Goal: Task Accomplishment & Management: Manage account settings

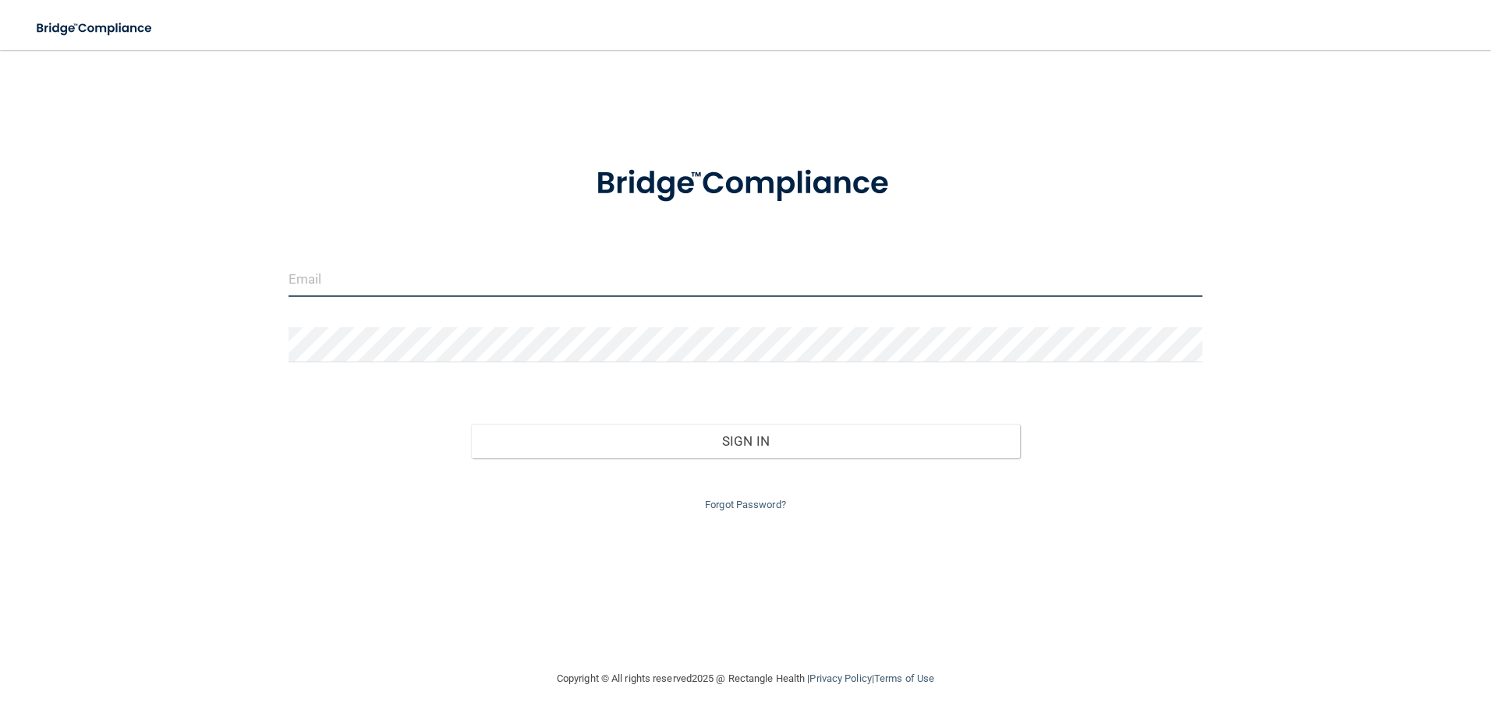
type input "[EMAIL_ADDRESS][DOMAIN_NAME]"
drag, startPoint x: 514, startPoint y: 0, endPoint x: 522, endPoint y: 91, distance: 91.6
click at [409, 114] on div "[EMAIL_ADDRESS][DOMAIN_NAME] Invalid email/password. You don't have permission …" at bounding box center [745, 359] width 1428 height 589
drag, startPoint x: 1299, startPoint y: 0, endPoint x: 1026, endPoint y: 98, distance: 290.1
click at [1059, 99] on div "[EMAIL_ADDRESS][DOMAIN_NAME] Invalid email/password. You don't have permission …" at bounding box center [745, 359] width 1428 height 589
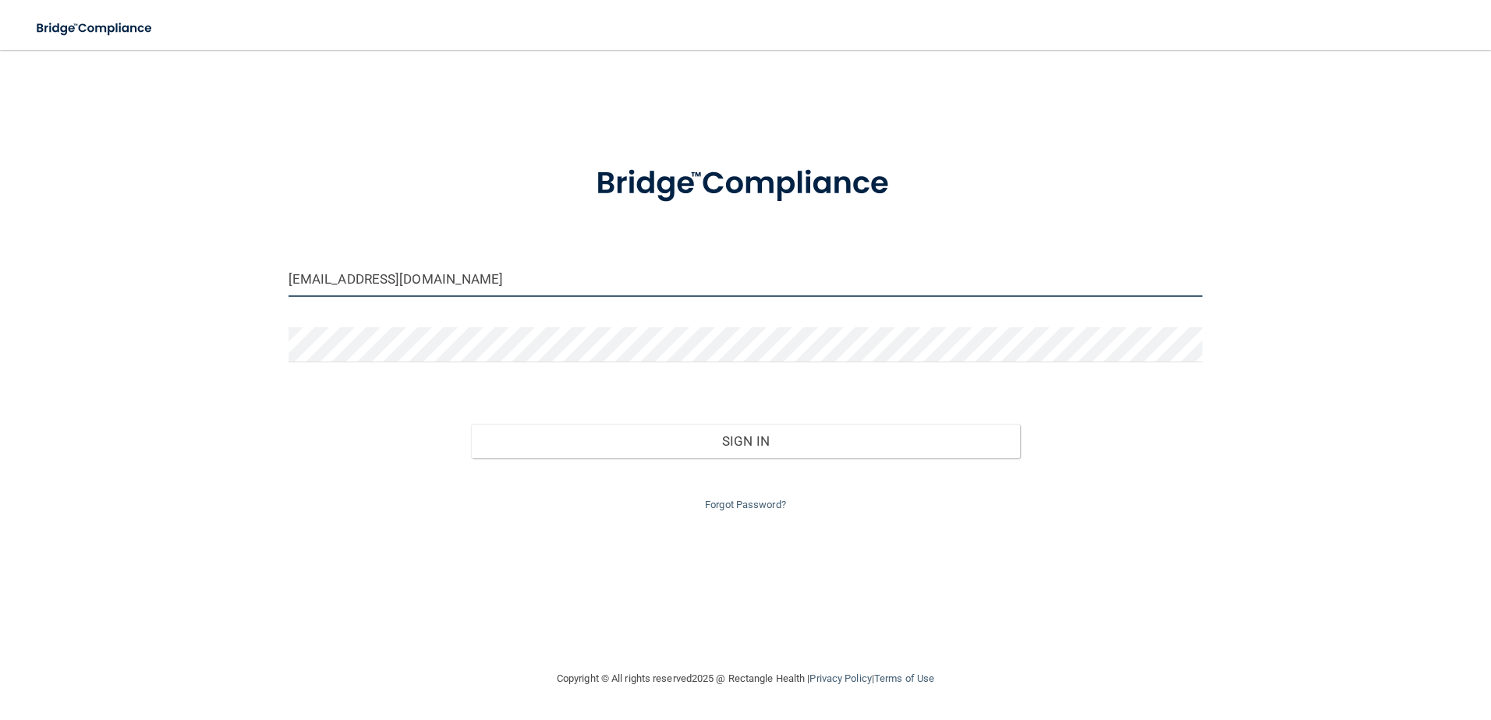
click at [505, 274] on input "[EMAIL_ADDRESS][DOMAIN_NAME]" at bounding box center [746, 279] width 915 height 35
click at [433, 222] on div at bounding box center [746, 183] width 938 height 81
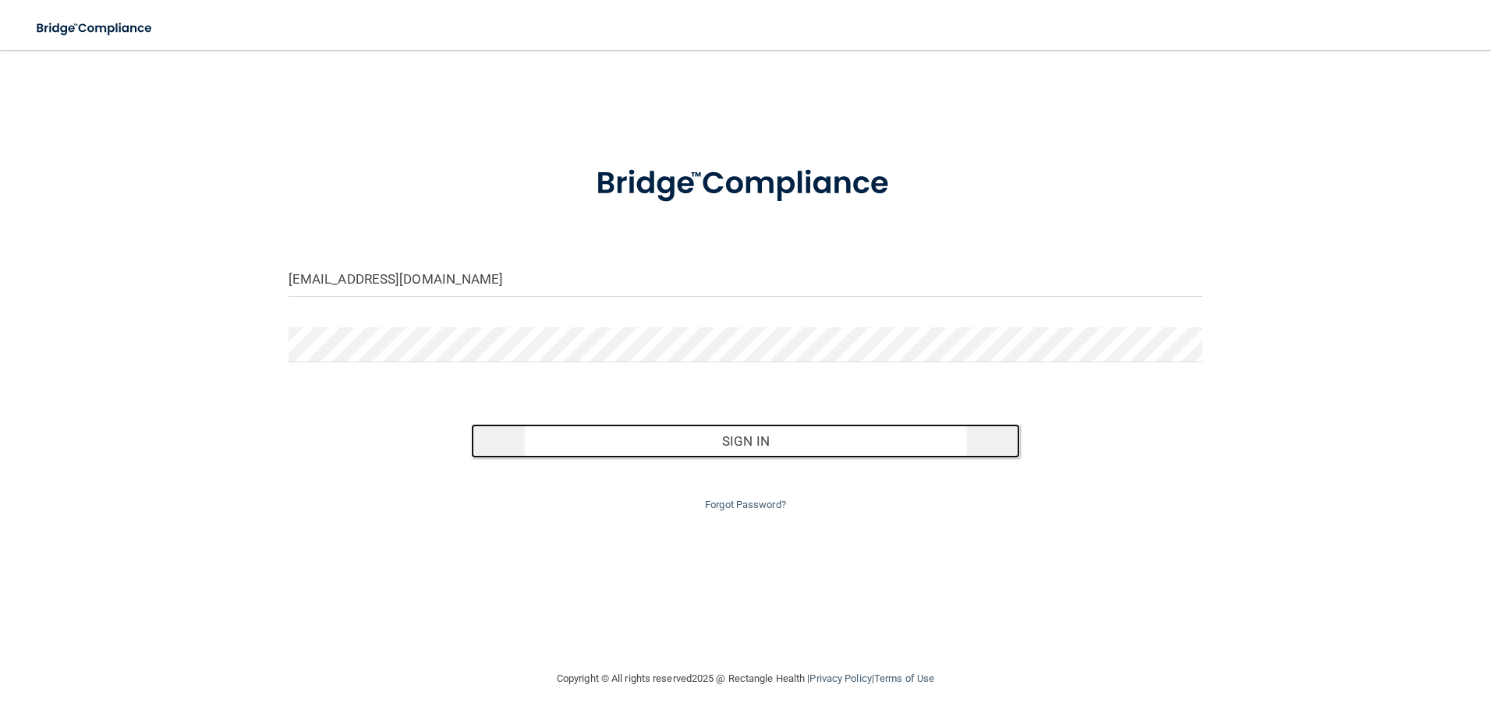
click at [759, 457] on button "Sign In" at bounding box center [745, 441] width 549 height 34
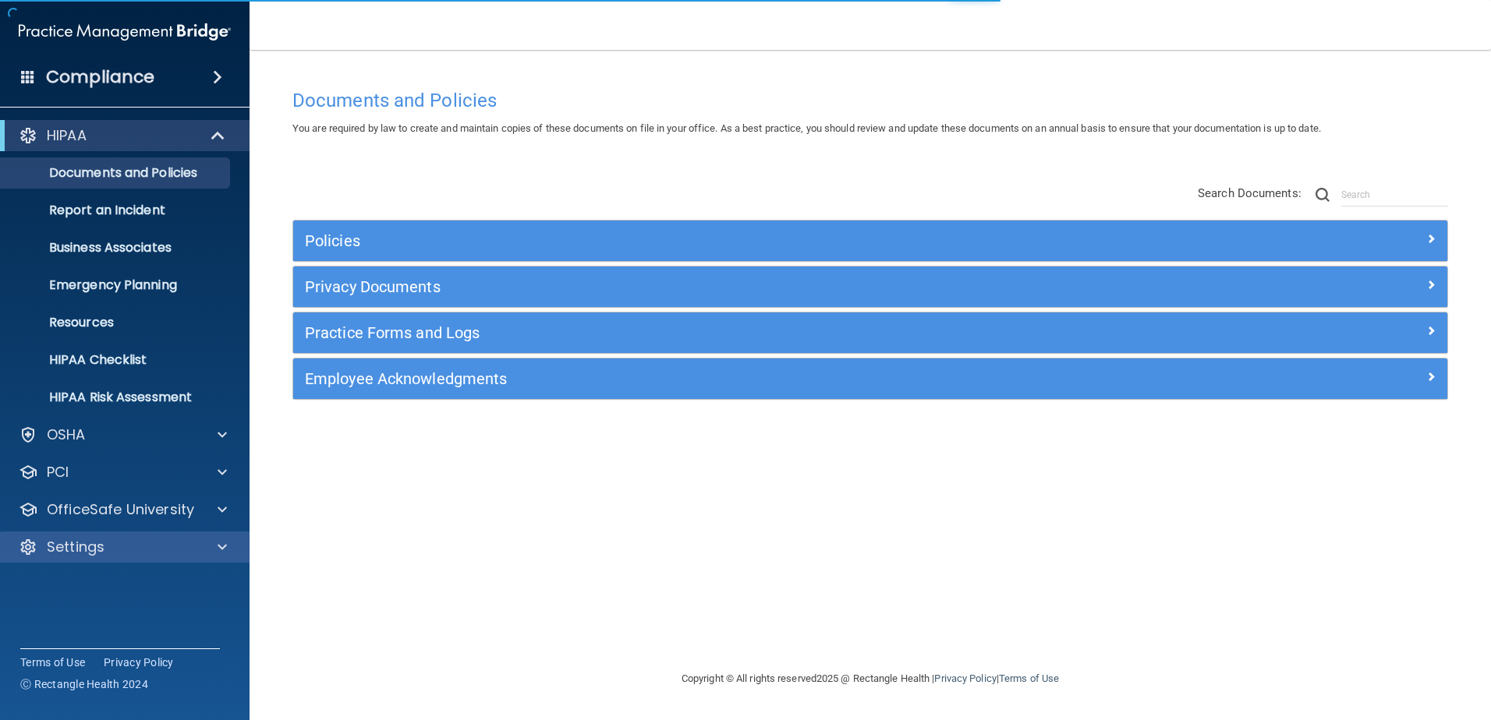
click at [101, 536] on div "Settings" at bounding box center [125, 547] width 250 height 31
click at [167, 543] on div "Settings" at bounding box center [103, 547] width 193 height 19
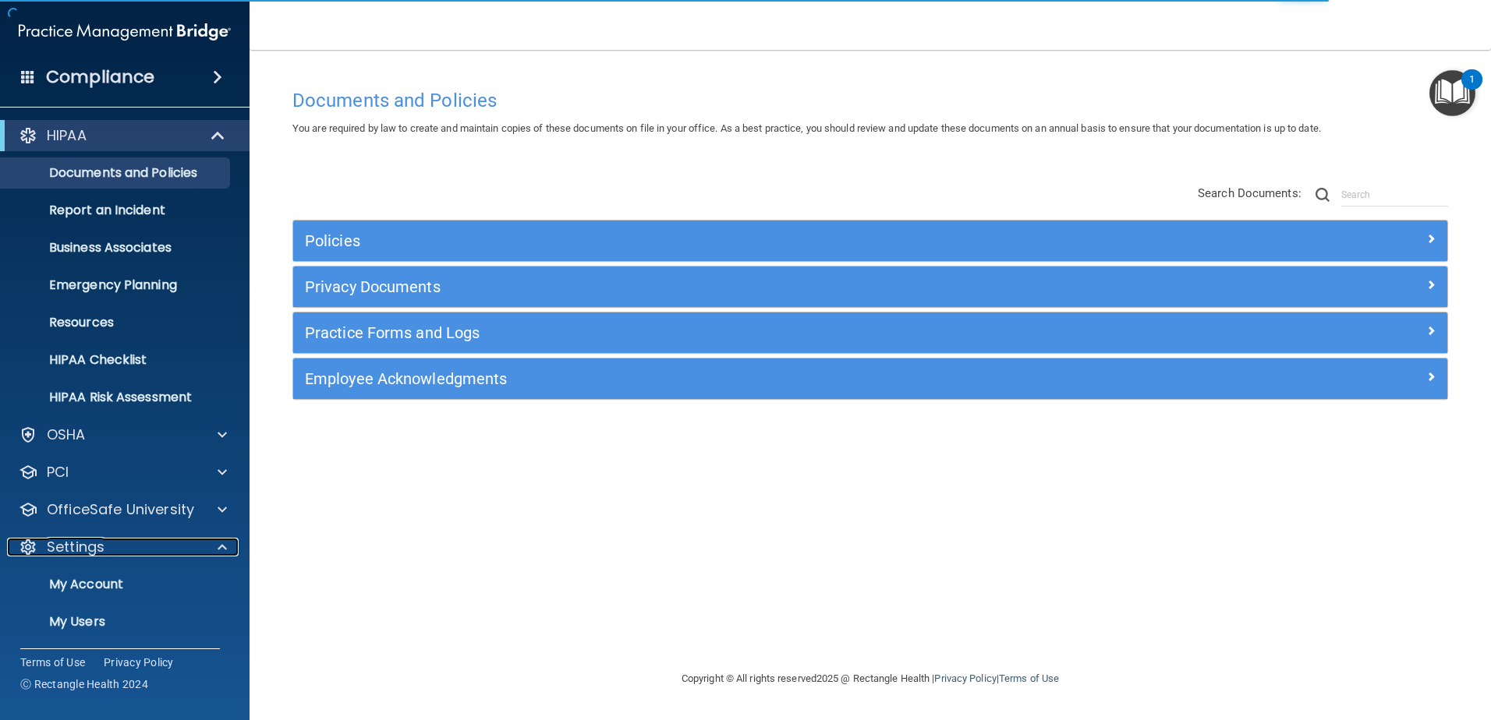
scroll to position [76, 0]
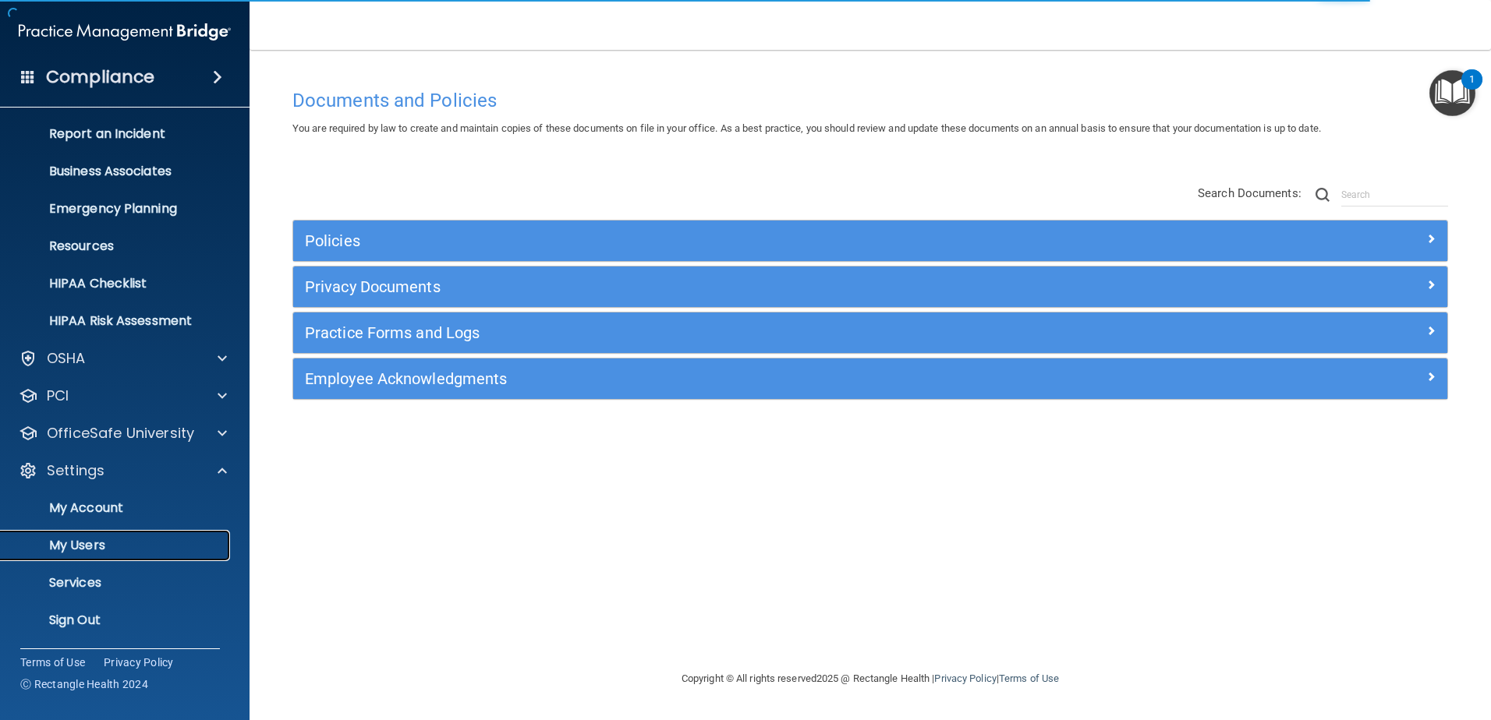
click at [108, 544] on p "My Users" at bounding box center [116, 546] width 213 height 16
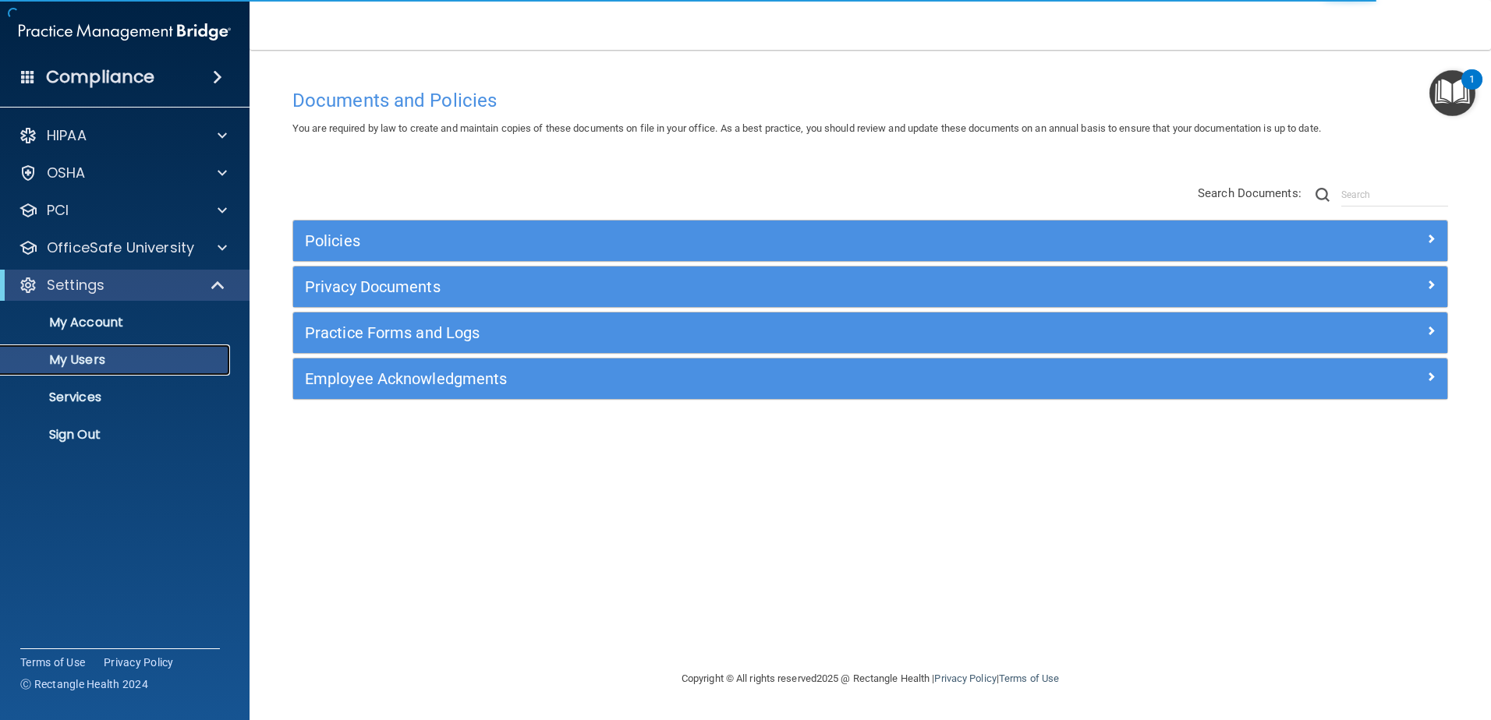
select select "20"
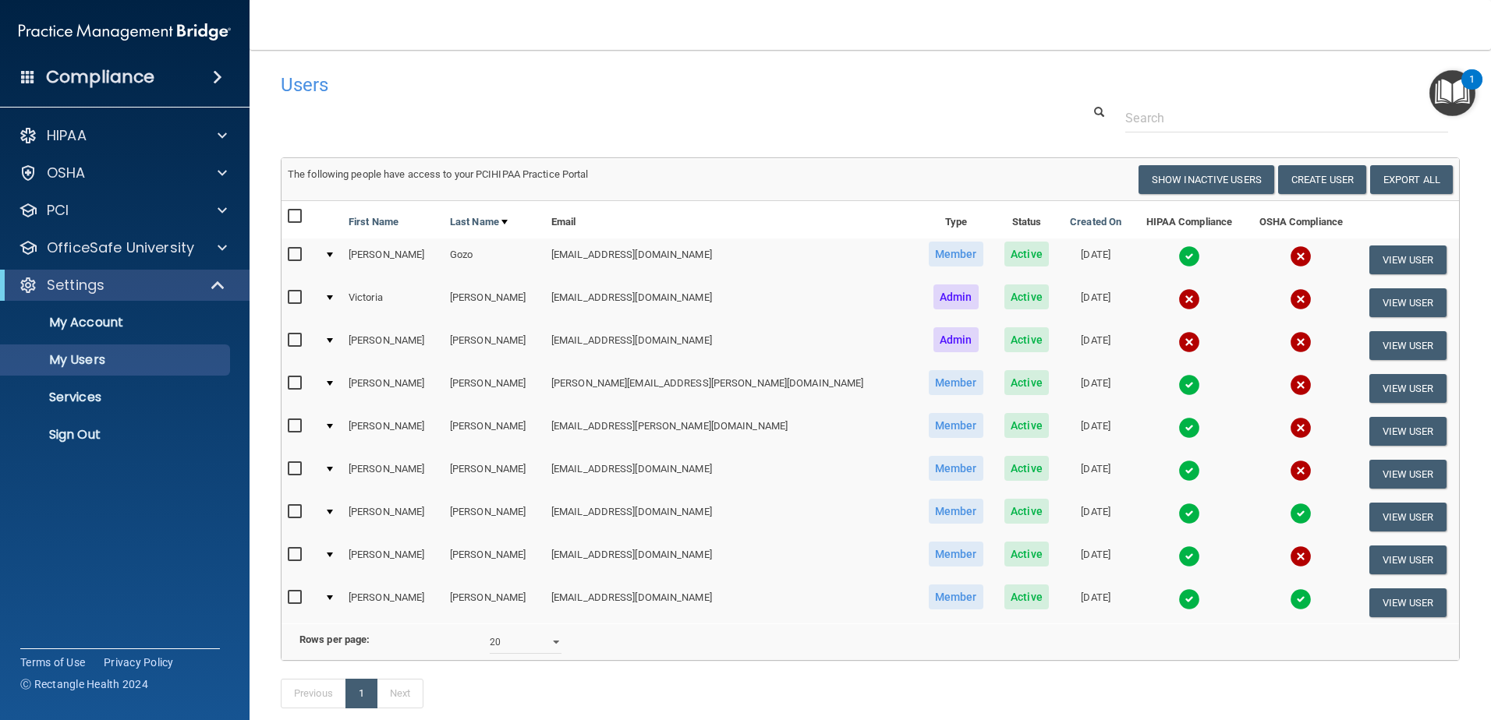
click at [1290, 512] on img at bounding box center [1301, 514] width 22 height 22
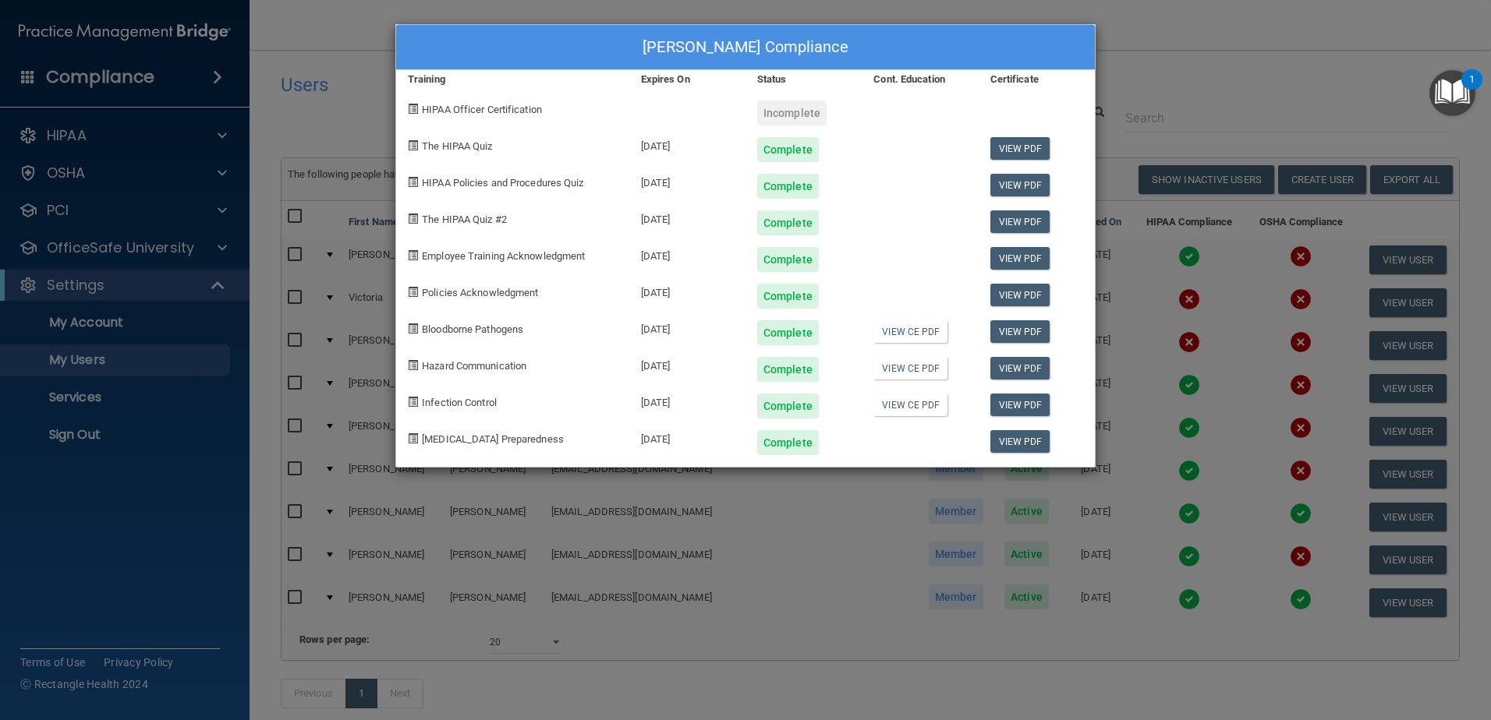
click at [1182, 107] on div "[PERSON_NAME] Compliance Training Expires On Status Cont. Education Certificate…" at bounding box center [745, 360] width 1491 height 720
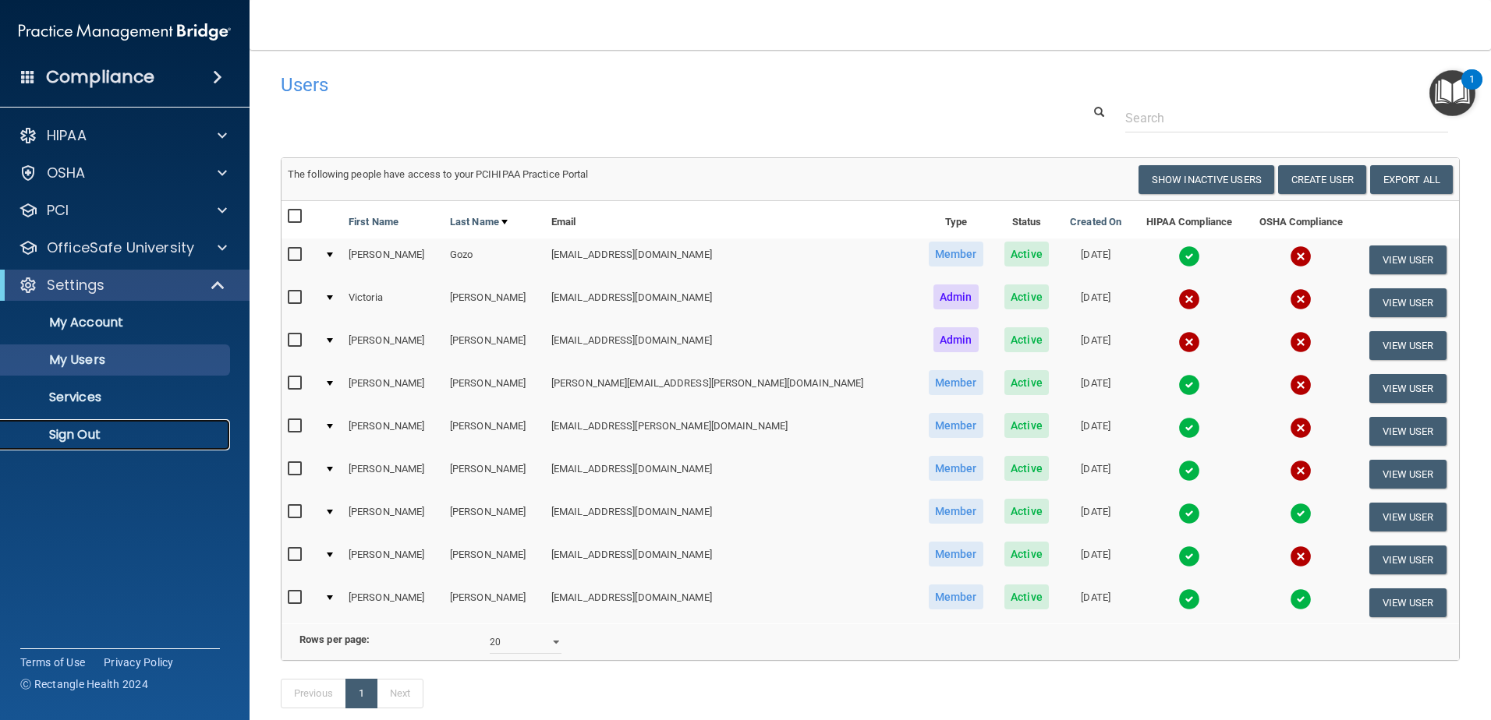
click at [67, 438] on p "Sign Out" at bounding box center [116, 435] width 213 height 16
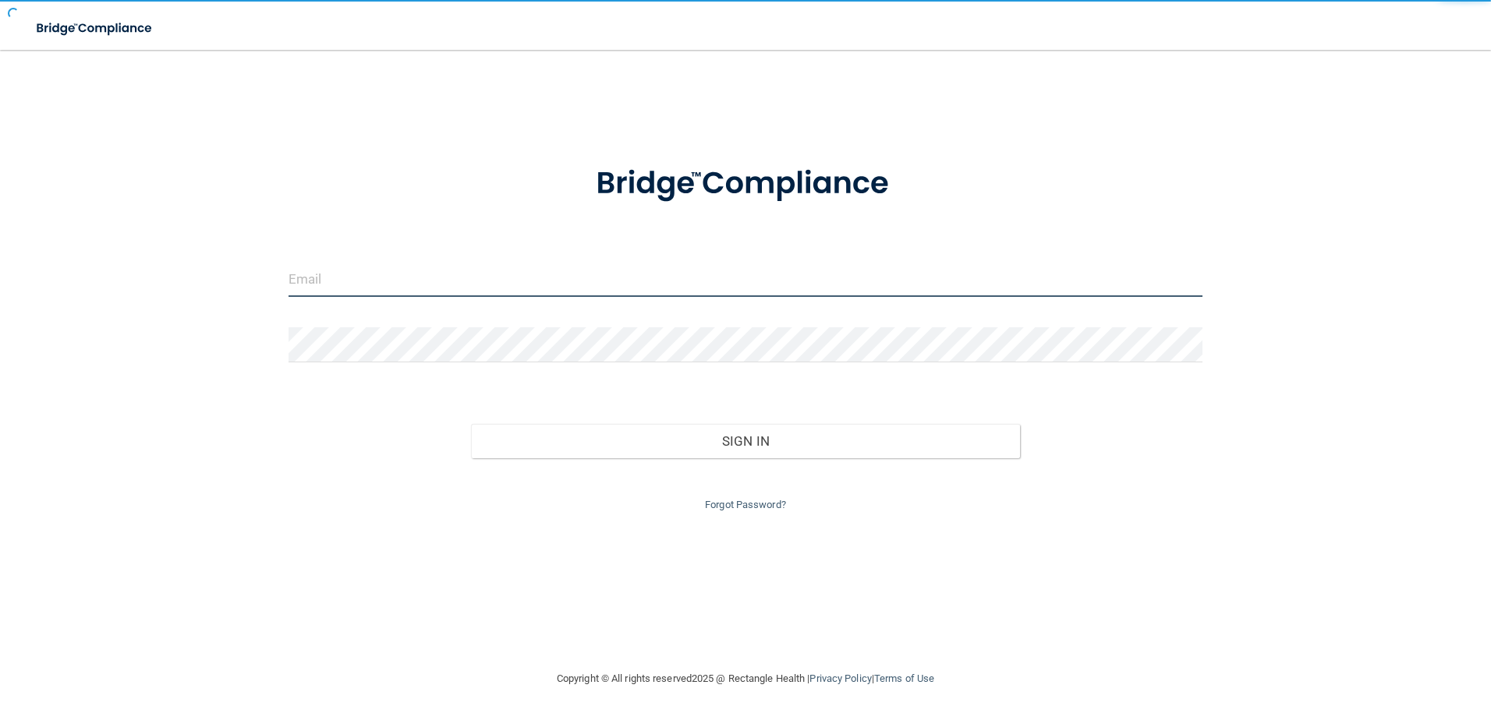
type input "[EMAIL_ADDRESS][DOMAIN_NAME]"
